Goal: Navigation & Orientation: Find specific page/section

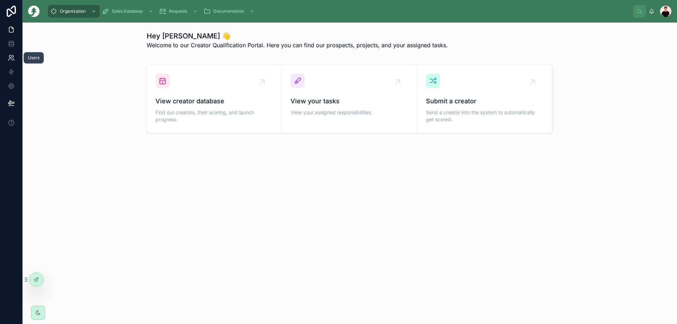
click at [17, 58] on link at bounding box center [11, 58] width 22 height 14
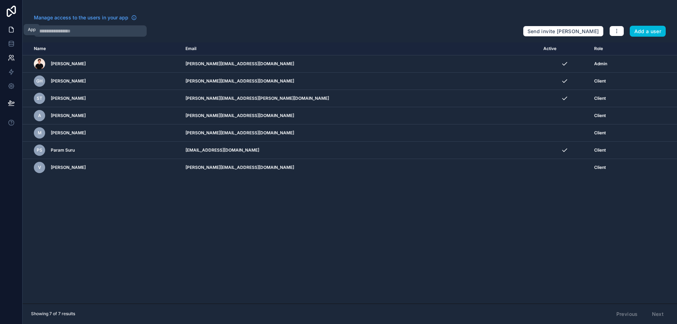
click at [11, 31] on icon at bounding box center [11, 29] width 7 height 7
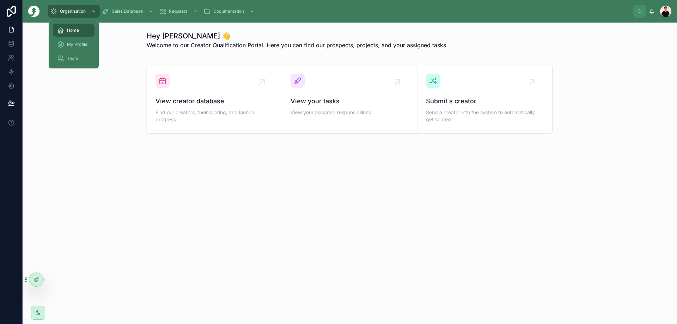
click at [73, 45] on span "My Profile" at bounding box center [77, 45] width 20 height 6
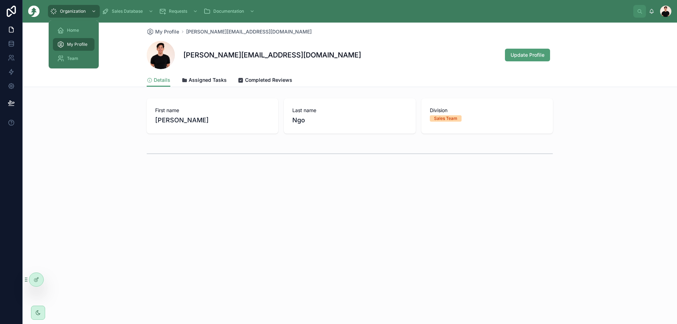
click at [72, 57] on span "Team" at bounding box center [72, 59] width 11 height 6
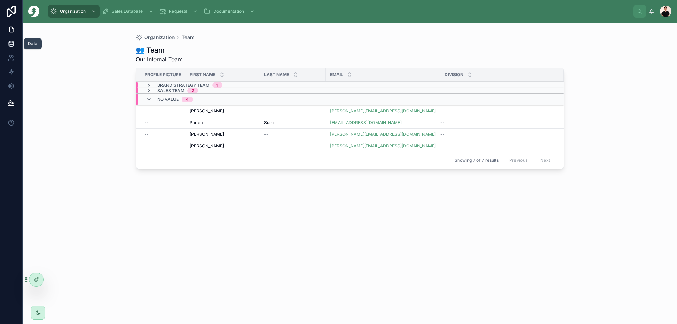
click at [11, 45] on icon at bounding box center [11, 43] width 7 height 7
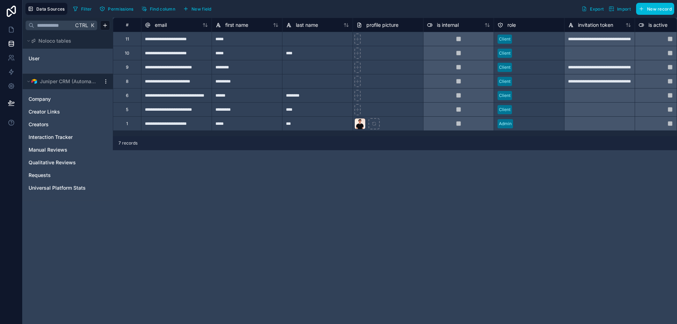
click at [583, 93] on div at bounding box center [599, 95] width 71 height 14
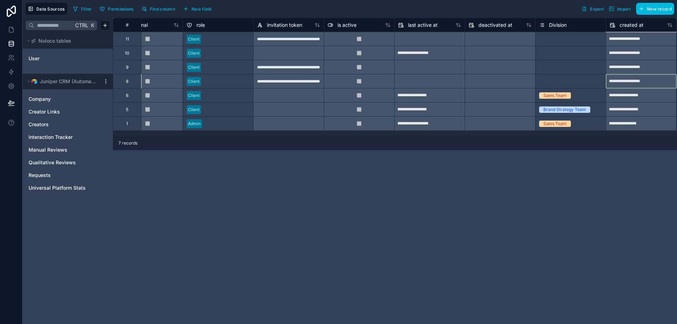
scroll to position [0, 382]
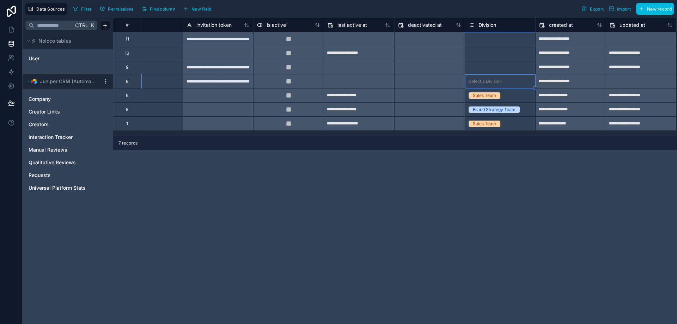
click at [483, 81] on div "Select a Division" at bounding box center [485, 82] width 33 height 6
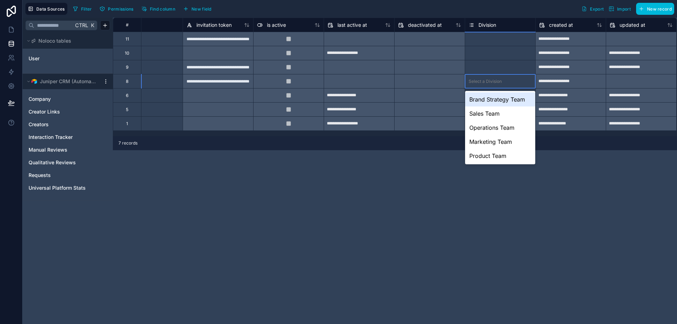
click at [495, 99] on div "Brand Strategy Team" at bounding box center [500, 99] width 70 height 14
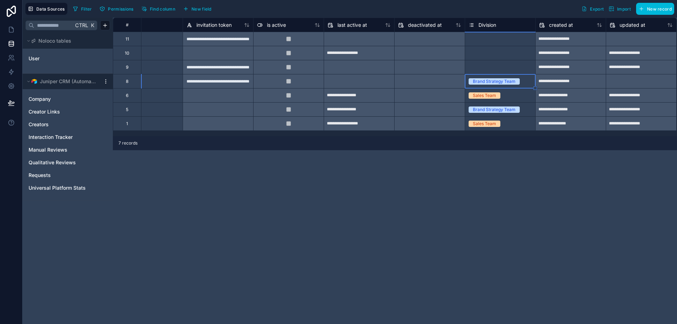
click at [497, 66] on div "Select a Division" at bounding box center [485, 68] width 33 height 6
click at [495, 55] on div "Select a Division" at bounding box center [485, 53] width 33 height 6
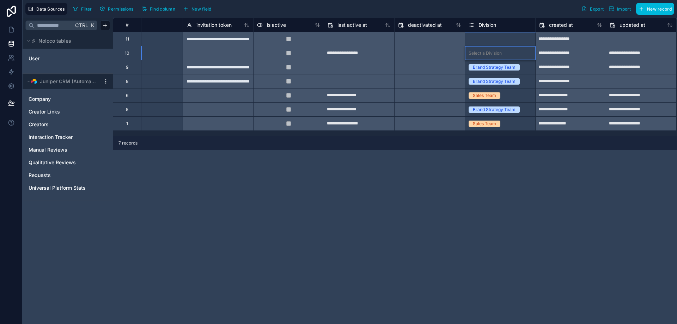
click at [491, 43] on div "Select a Division" at bounding box center [500, 39] width 70 height 14
click at [492, 42] on div "Select a Division" at bounding box center [500, 39] width 70 height 7
click at [501, 94] on div "Sales Team" at bounding box center [500, 96] width 70 height 8
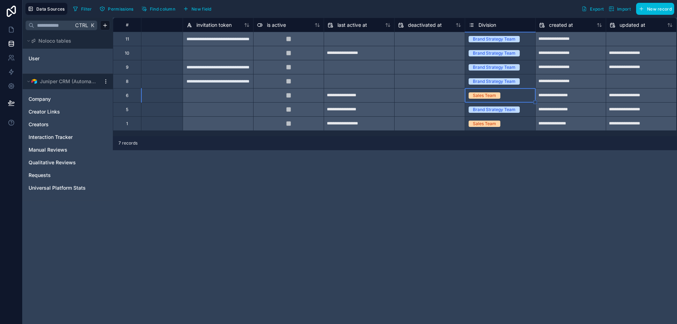
click at [501, 95] on div "Sales Team" at bounding box center [500, 96] width 70 height 8
click at [504, 94] on div "Sales Team" at bounding box center [500, 96] width 70 height 8
click at [452, 100] on div at bounding box center [430, 95] width 70 height 11
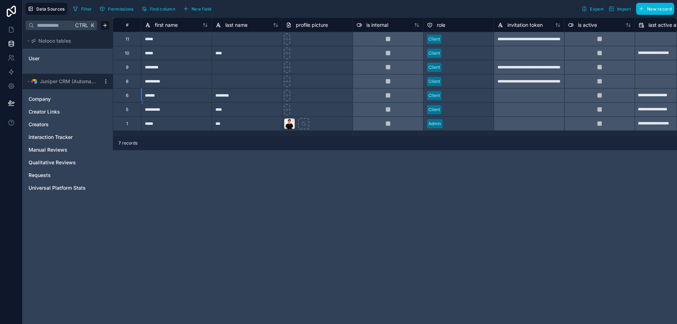
scroll to position [0, 0]
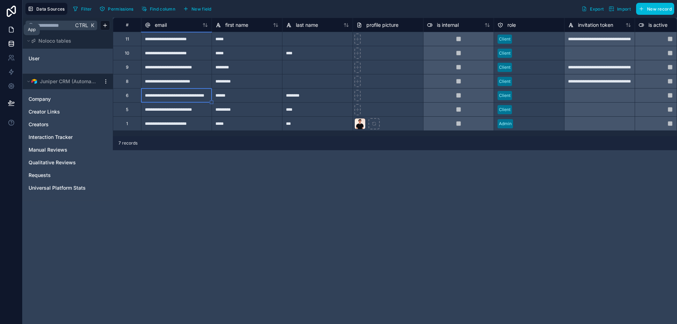
click at [12, 28] on icon at bounding box center [12, 27] width 1 height 1
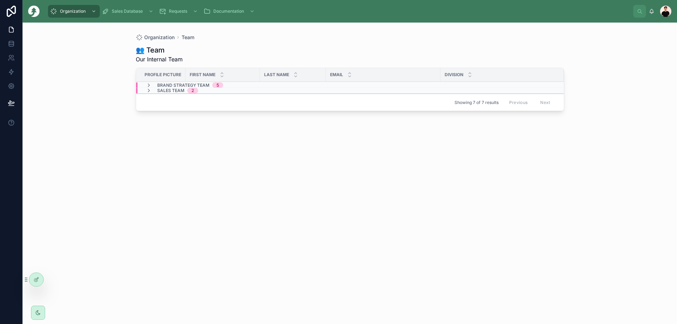
click at [181, 90] on span "Sales Team" at bounding box center [170, 91] width 27 height 6
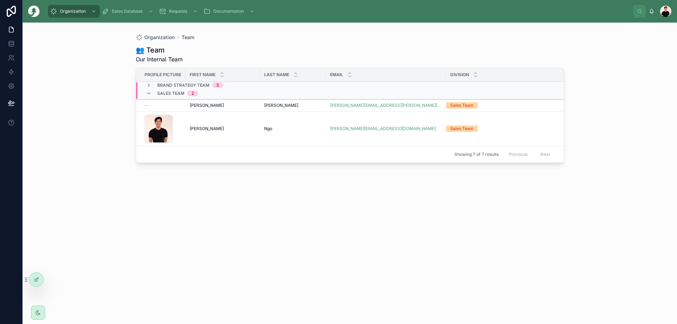
click at [185, 85] on span "Brand Strategy Team" at bounding box center [183, 86] width 52 height 6
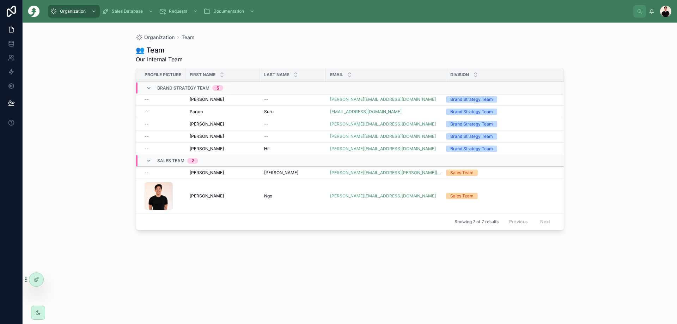
click at [184, 85] on div "Brand Strategy Team 5" at bounding box center [190, 88] width 66 height 11
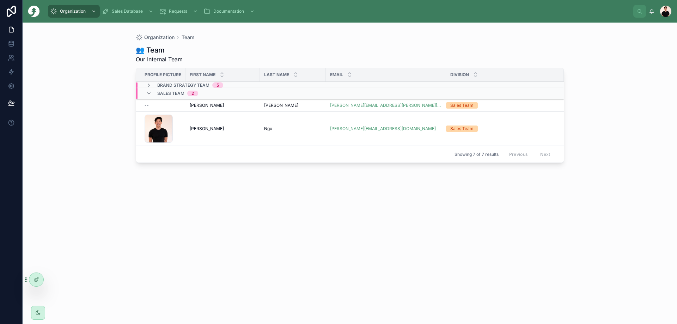
click at [178, 96] on span "Sales Team" at bounding box center [170, 94] width 27 height 6
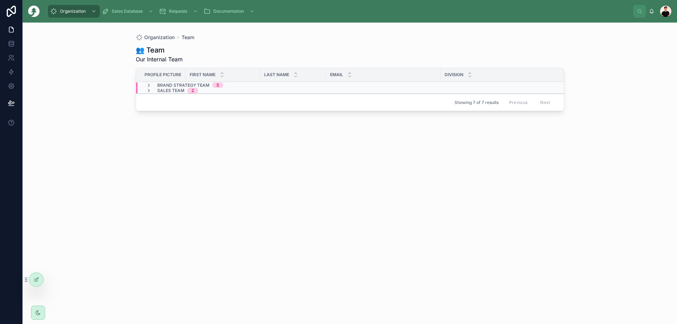
click at [168, 89] on span "Sales Team" at bounding box center [170, 91] width 27 height 6
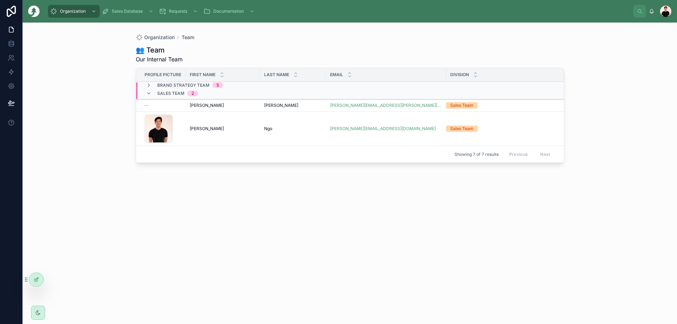
click at [170, 84] on span "Brand Strategy Team" at bounding box center [183, 86] width 52 height 6
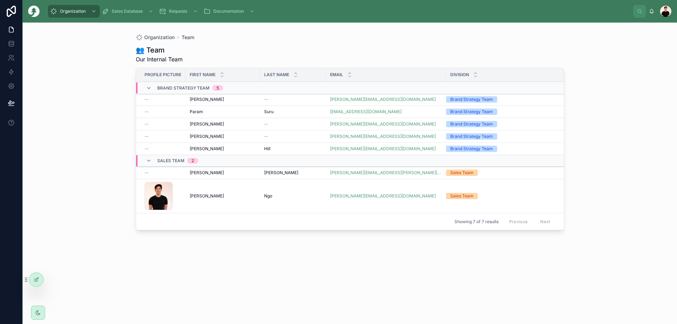
click at [169, 83] on div "Brand Strategy Team 5" at bounding box center [190, 88] width 66 height 11
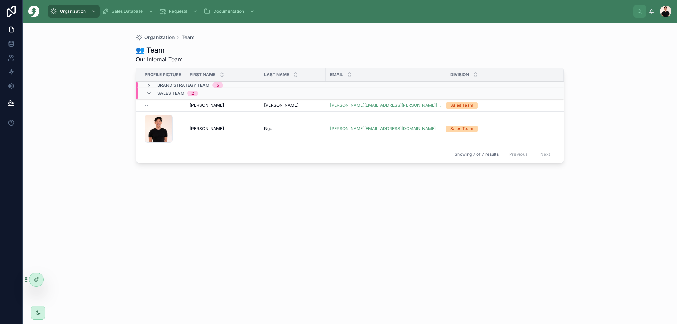
drag, startPoint x: 168, startPoint y: 92, endPoint x: 134, endPoint y: 68, distance: 41.3
click at [168, 92] on span "Sales Team" at bounding box center [170, 94] width 27 height 6
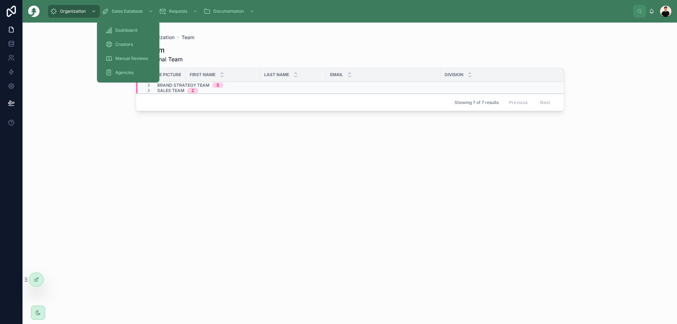
click at [124, 33] on div "Dashboard" at bounding box center [127, 30] width 45 height 11
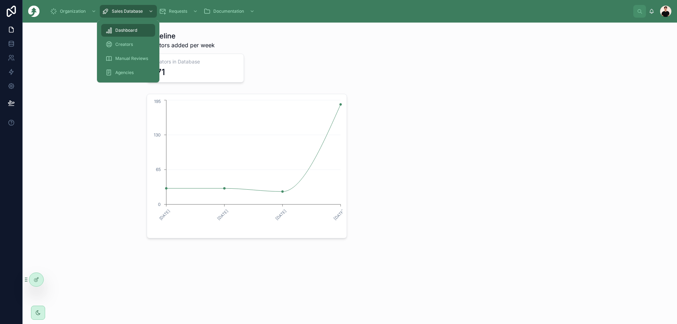
click at [130, 47] on span "Creators" at bounding box center [124, 45] width 18 height 6
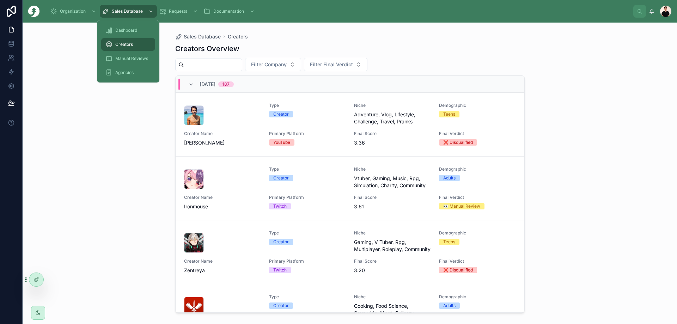
click at [127, 58] on span "Manual Reviews" at bounding box center [131, 59] width 33 height 6
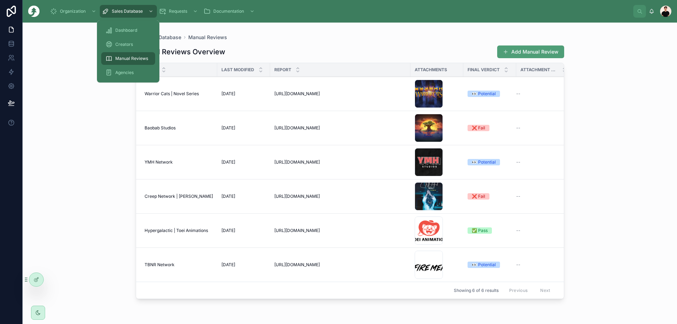
click at [133, 69] on div "Agencies" at bounding box center [127, 72] width 45 height 11
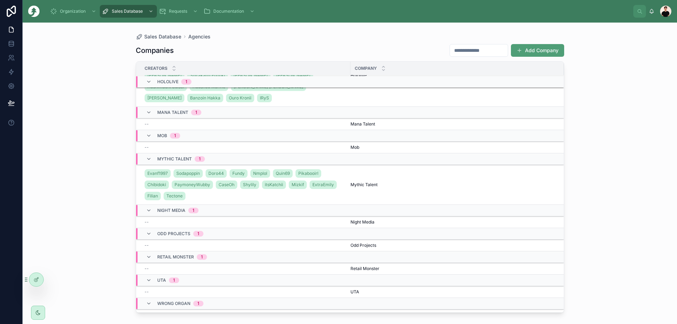
scroll to position [98, 0]
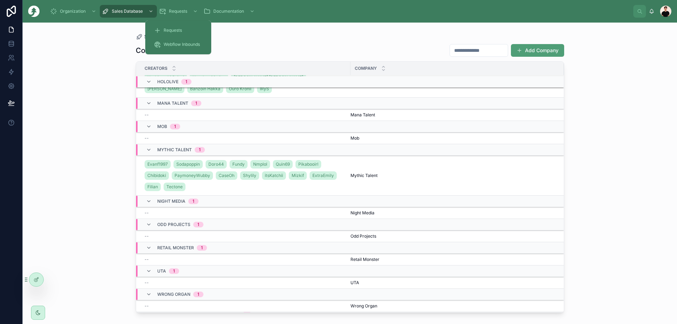
click at [177, 28] on span "Requests" at bounding box center [173, 31] width 18 height 6
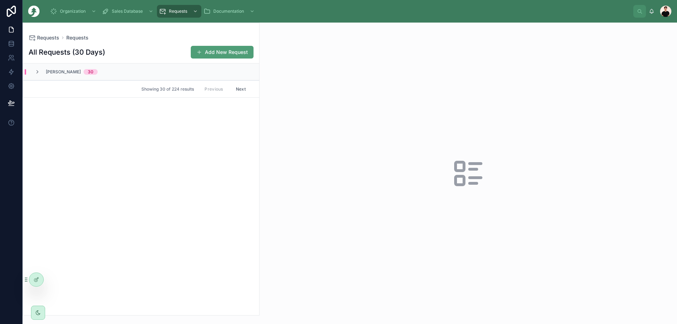
click at [86, 71] on span "30" at bounding box center [91, 72] width 14 height 6
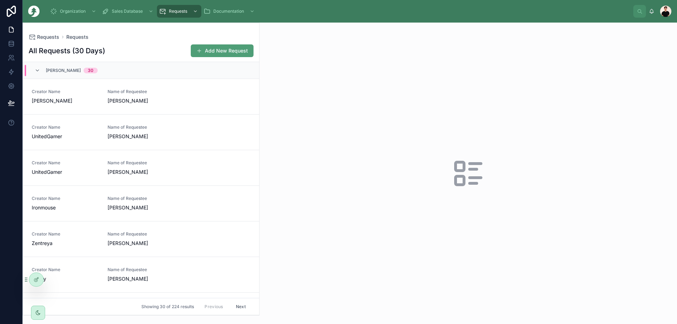
click at [87, 68] on span "30" at bounding box center [91, 71] width 14 height 6
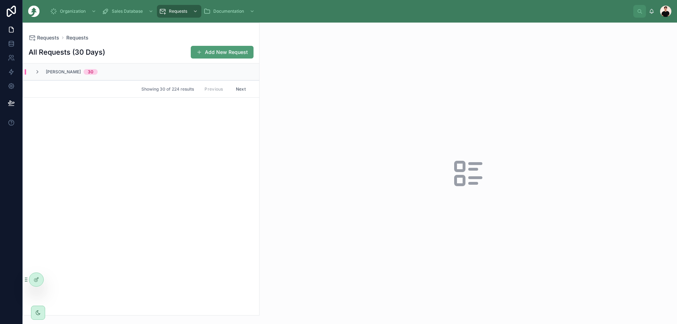
click at [87, 68] on div "[PERSON_NAME] 30" at bounding box center [141, 71] width 236 height 17
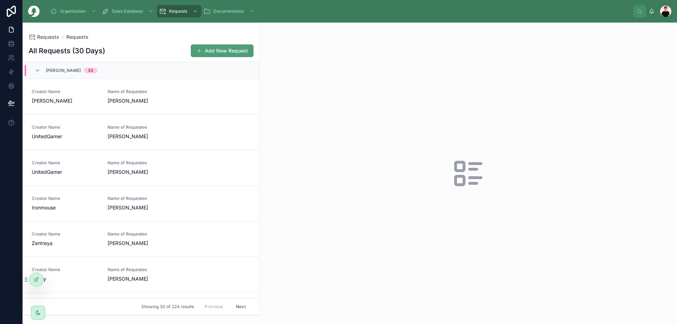
click at [87, 68] on span "30" at bounding box center [91, 71] width 14 height 6
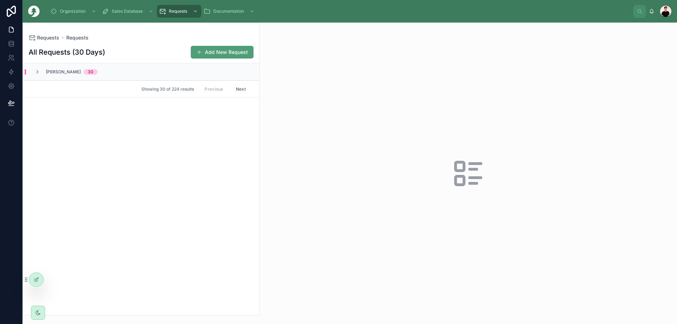
click at [87, 68] on div "[PERSON_NAME] 30" at bounding box center [141, 71] width 236 height 17
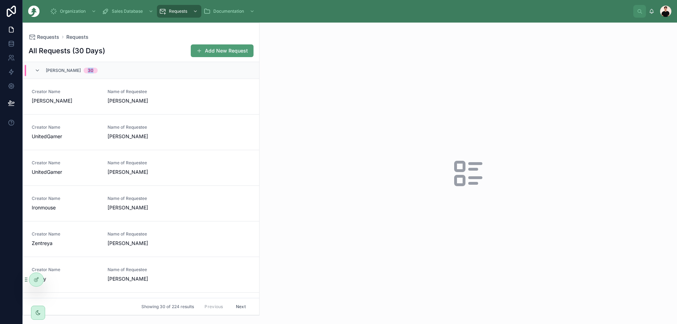
click at [87, 68] on span "30" at bounding box center [91, 71] width 14 height 6
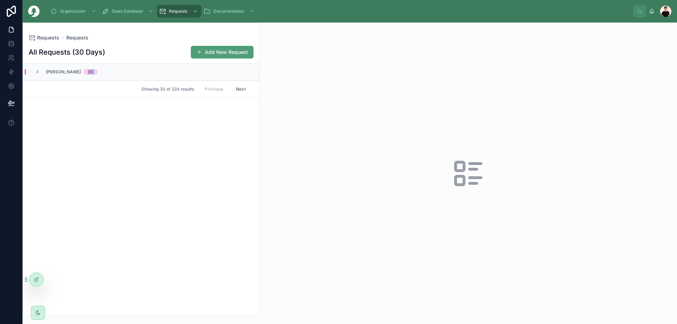
click at [87, 68] on div "[PERSON_NAME] 30" at bounding box center [141, 71] width 236 height 17
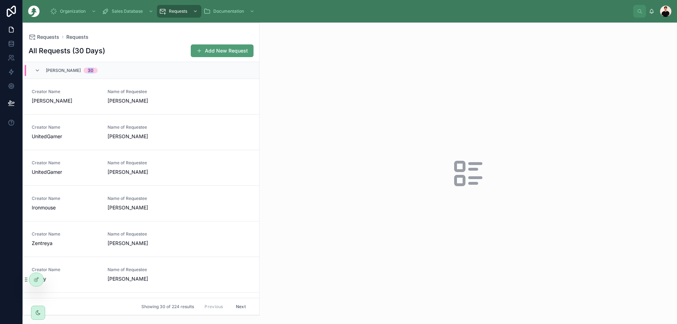
click at [87, 68] on span "30" at bounding box center [91, 71] width 14 height 6
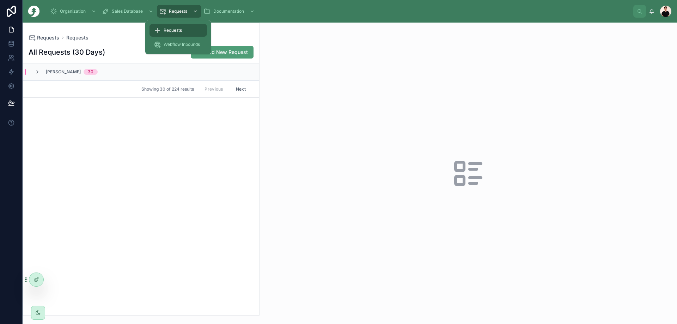
click at [175, 43] on span "Webflow Inbounds" at bounding box center [182, 45] width 36 height 6
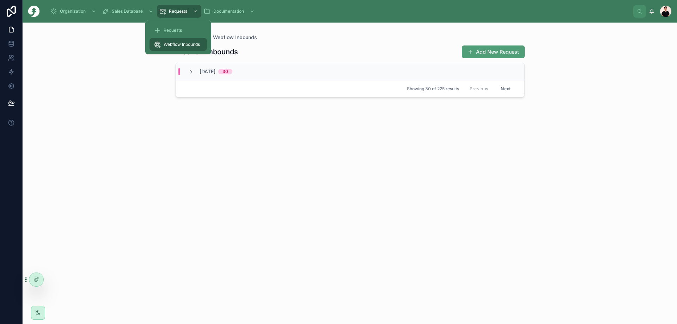
click at [175, 33] on span "Requests" at bounding box center [173, 31] width 18 height 6
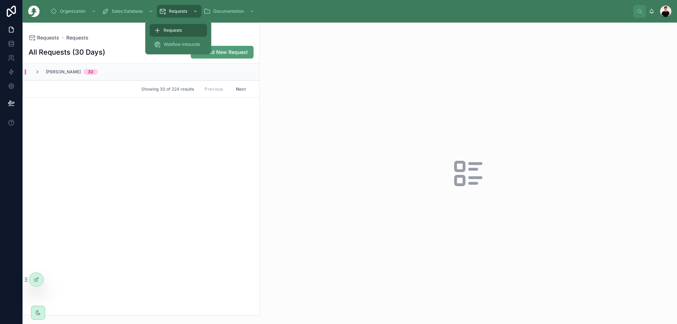
click at [173, 42] on div "Webflow Inbounds" at bounding box center [178, 44] width 49 height 11
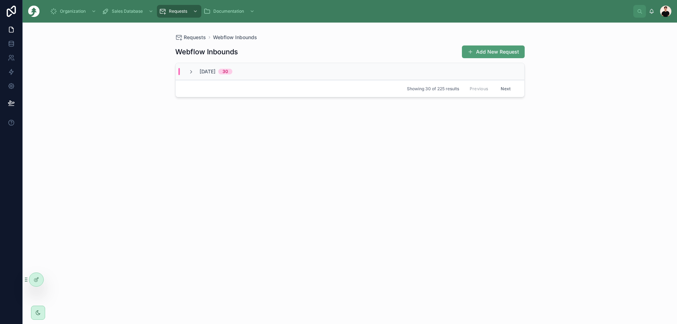
click at [215, 73] on span "[DATE]" at bounding box center [208, 71] width 16 height 7
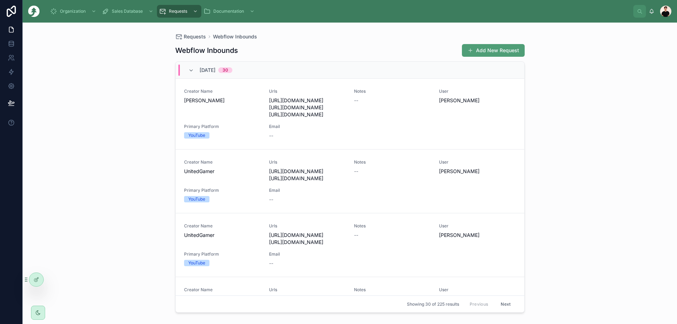
click at [215, 71] on span "[DATE]" at bounding box center [208, 70] width 16 height 7
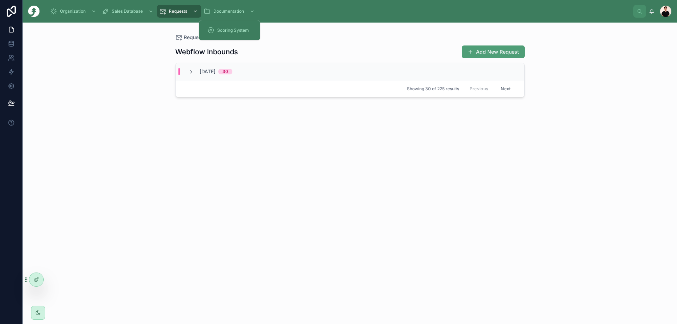
click at [218, 29] on span "Scoring System" at bounding box center [233, 31] width 32 height 6
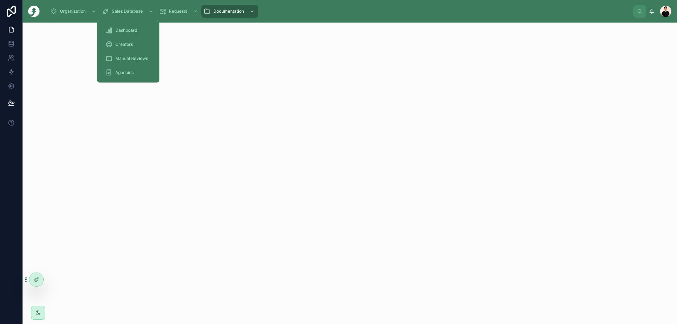
click at [123, 42] on span "Creators" at bounding box center [124, 45] width 18 height 6
